Goal: Information Seeking & Learning: Learn about a topic

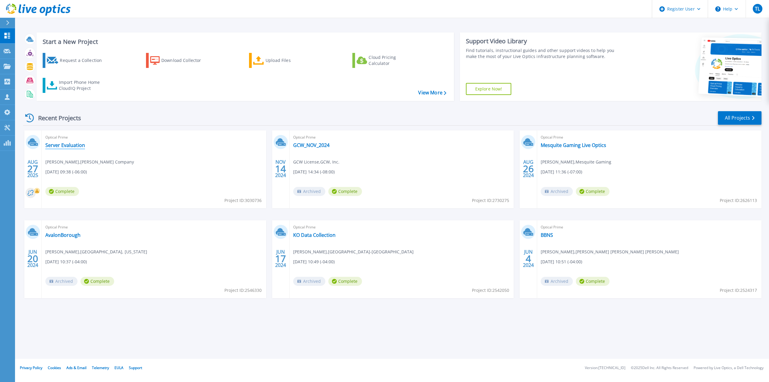
click at [63, 147] on link "Server Evaluation" at bounding box center [65, 145] width 40 height 6
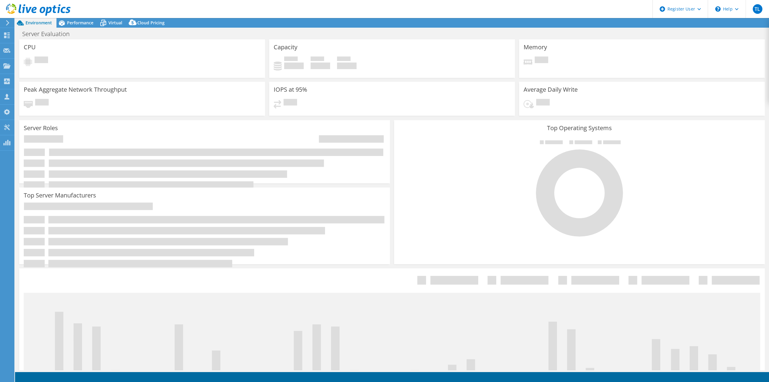
select select "USWest"
select select "USD"
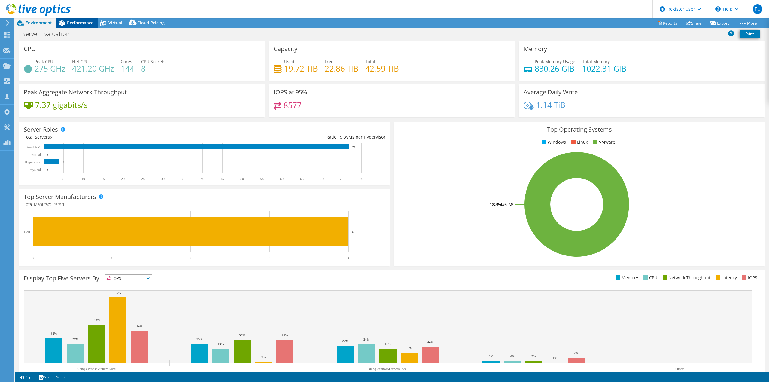
click at [86, 26] on div "Performance" at bounding box center [76, 23] width 41 height 10
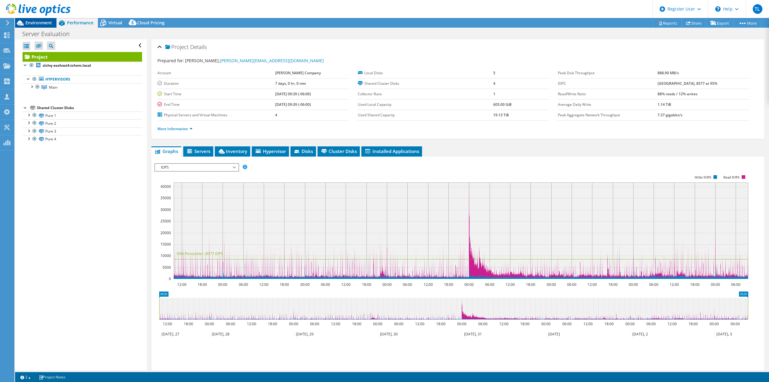
click at [51, 25] on span "Environment" at bounding box center [39, 23] width 26 height 6
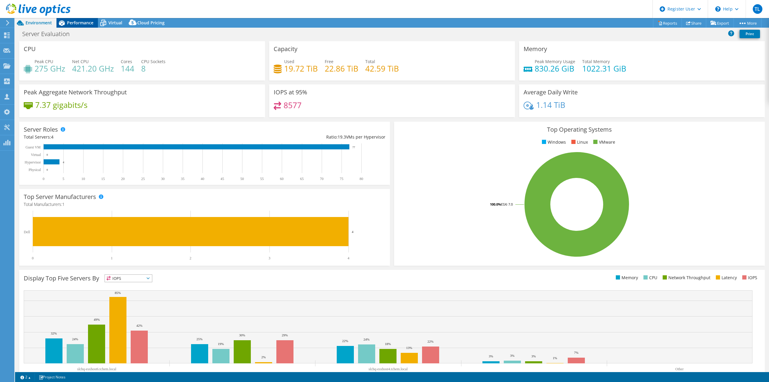
click at [73, 23] on span "Performance" at bounding box center [80, 23] width 26 height 6
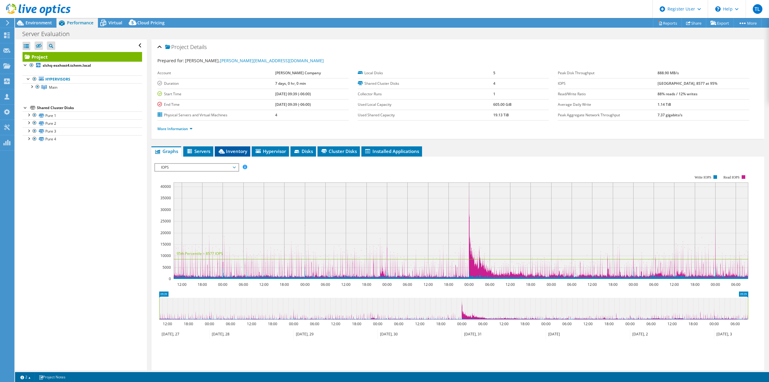
click at [232, 151] on span "Inventory" at bounding box center [232, 151] width 29 height 6
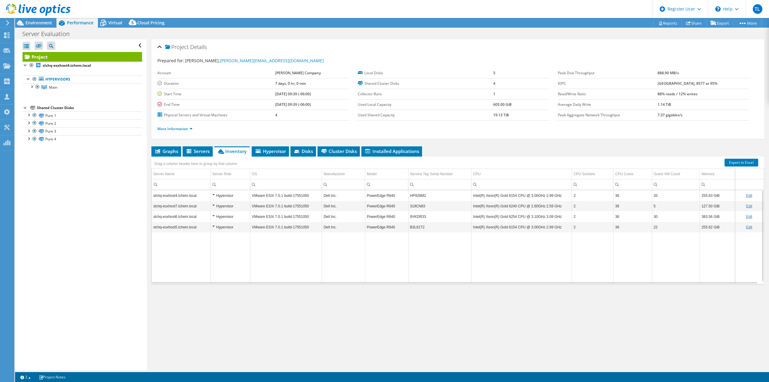
click at [483, 194] on td "Intel(R) Xeon(R) Gold 6154 CPU @ 3.00GHz 2.99 GHz" at bounding box center [521, 195] width 101 height 11
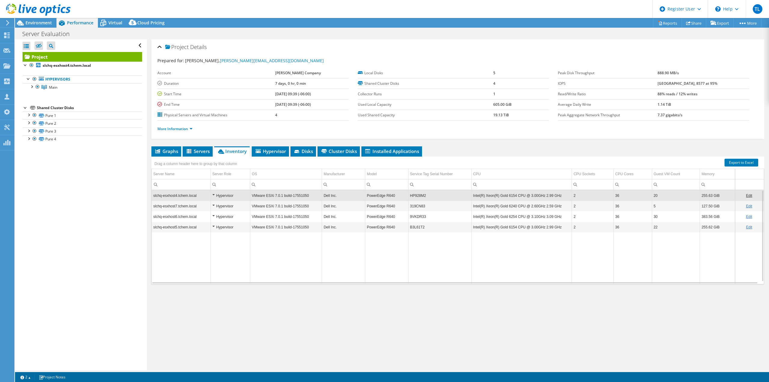
click at [496, 193] on td "Intel(R) Xeon(R) Gold 6154 CPU @ 3.00GHz 2.99 GHz" at bounding box center [521, 195] width 101 height 11
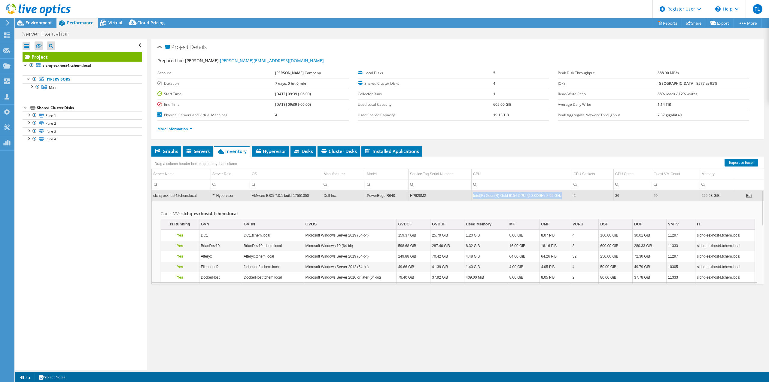
drag, startPoint x: 472, startPoint y: 196, endPoint x: 557, endPoint y: 196, distance: 85.6
click at [557, 196] on td "Intel(R) Xeon(R) Gold 6154 CPU @ 3.00GHz 2.99 GHz" at bounding box center [521, 195] width 101 height 11
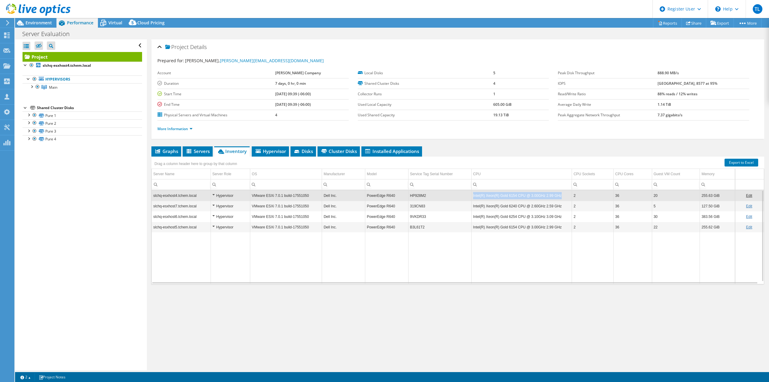
copy td "Intel(R) Xeon(R) Gold 6154 CPU @ 3.00GHz 2.99 GHz"
drag, startPoint x: 558, startPoint y: 195, endPoint x: 446, endPoint y: 73, distance: 165.7
click at [473, 155] on div "Graphs Servers Inventory Hypervisor Disks Cluster Disks Installed Applications …" at bounding box center [457, 221] width 613 height 150
click at [436, 196] on td "HP928M2" at bounding box center [439, 195] width 63 height 11
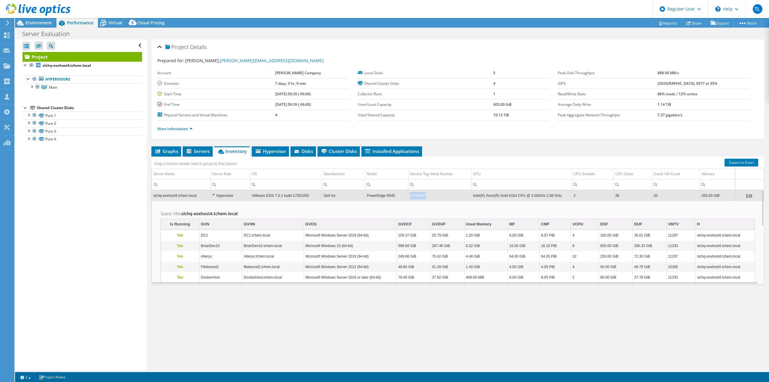
drag, startPoint x: 431, startPoint y: 194, endPoint x: 407, endPoint y: 196, distance: 25.1
click at [407, 196] on tr "slchq-esxhost4.tchem.local Hypervisor VMware ESXi 7.0.1 build-17551050 Dell Inc…" at bounding box center [458, 195] width 612 height 11
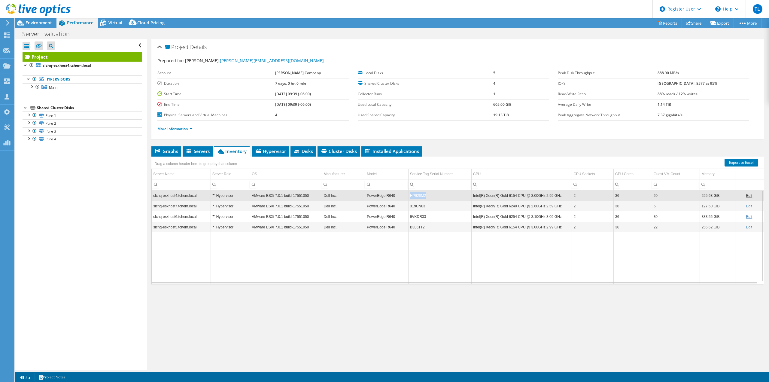
copy td "HP928M2"
drag, startPoint x: 429, startPoint y: 194, endPoint x: 430, endPoint y: 76, distance: 118.4
click at [430, 76] on div "Project Details Prepared for: Jason Poetschlag, jason.poetschlag@tchem.com Acco…" at bounding box center [458, 204] width 622 height 331
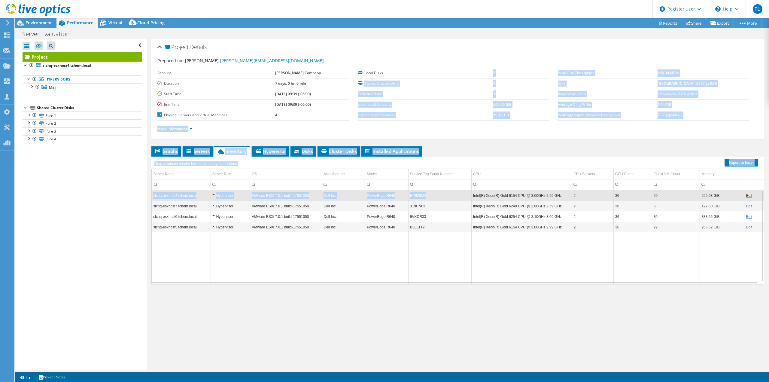
click at [569, 160] on div "Drag a column header here to group by that column" at bounding box center [457, 161] width 613 height 8
